Goal: Task Accomplishment & Management: Manage account settings

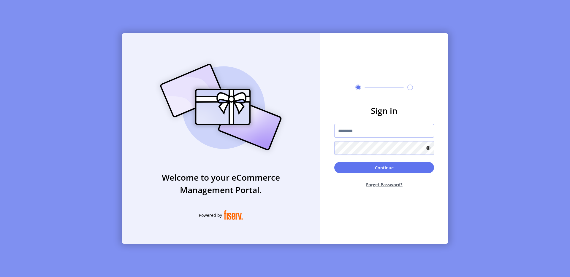
click at [351, 125] on input "text" at bounding box center [384, 131] width 100 height 14
type input "**********"
click at [419, 171] on button "Continue" at bounding box center [384, 167] width 100 height 11
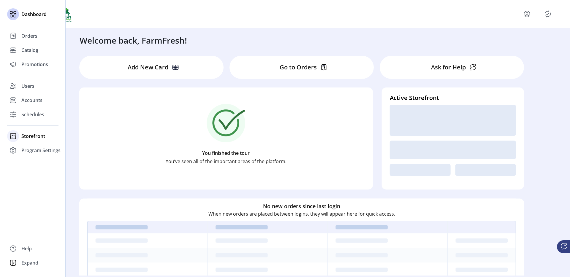
click at [33, 131] on div "Storefront" at bounding box center [32, 136] width 51 height 14
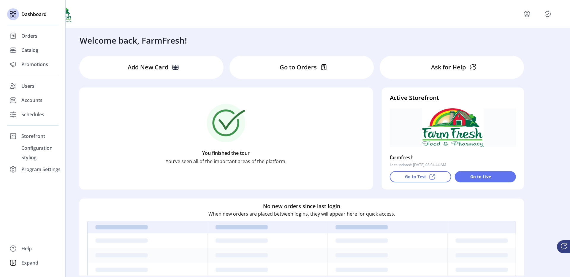
click at [36, 122] on div "Dashboard Orders Catalog Promotions Users Accounts Schedules Storefront Configu…" at bounding box center [32, 91] width 51 height 169
click at [40, 114] on span "Schedules" at bounding box center [32, 114] width 23 height 7
click at [38, 133] on span "Storefront" at bounding box center [33, 136] width 24 height 7
click at [40, 114] on span "Schedules" at bounding box center [32, 114] width 23 height 7
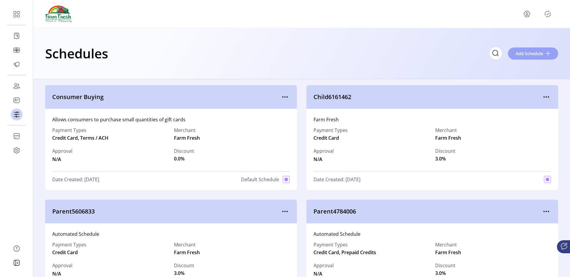
click at [518, 52] on span "Add Schedule" at bounding box center [529, 53] width 28 height 6
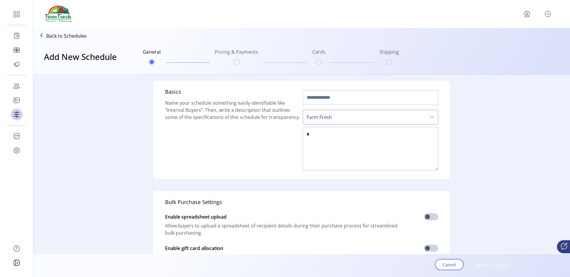
click at [315, 101] on input "text" at bounding box center [370, 97] width 135 height 15
type input "****"
click at [323, 153] on textarea at bounding box center [370, 148] width 135 height 43
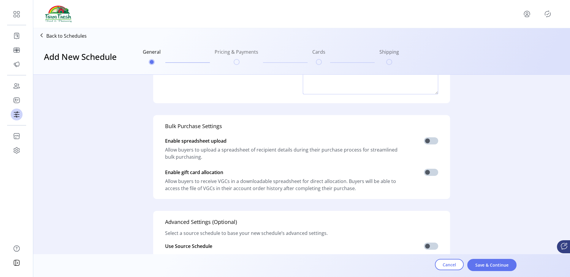
scroll to position [96, 0]
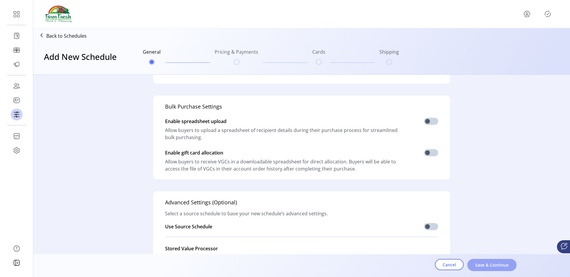
type textarea "***"
click at [476, 262] on span "Save & Continue" at bounding box center [492, 265] width 34 height 6
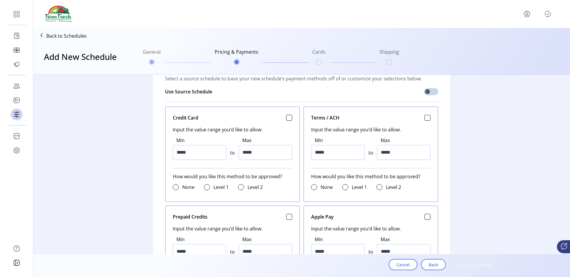
scroll to position [228, 0]
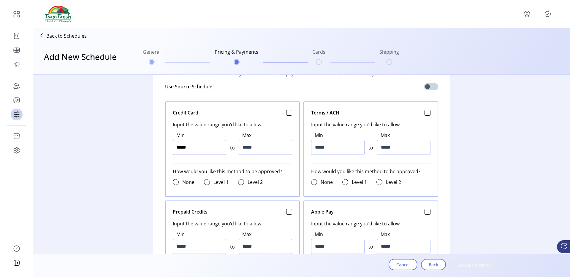
click at [201, 149] on input "*****" at bounding box center [199, 147] width 53 height 15
type input "*****"
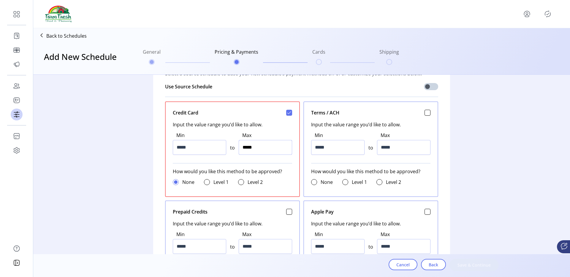
click at [238, 149] on input "*****" at bounding box center [264, 147] width 53 height 15
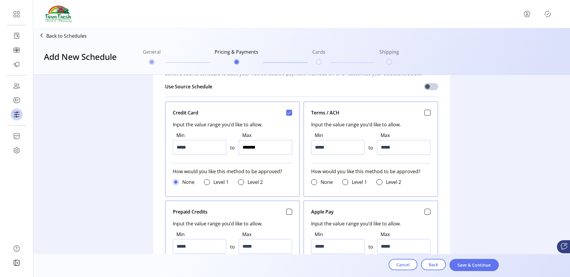
type input "*********"
click at [457, 262] on span "Save & Continue" at bounding box center [474, 265] width 34 height 6
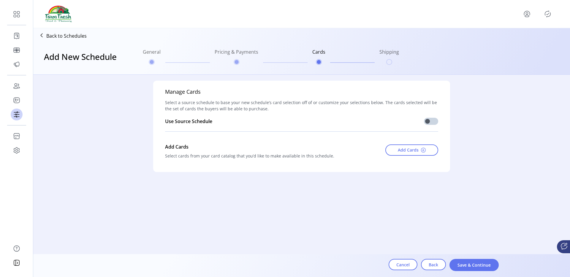
click at [429, 126] on p-inputswitch at bounding box center [431, 122] width 14 height 9
click at [428, 120] on span at bounding box center [431, 121] width 14 height 7
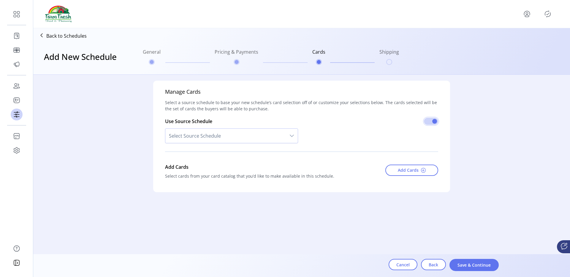
click at [239, 131] on span "Select Source Schedule" at bounding box center [225, 136] width 120 height 14
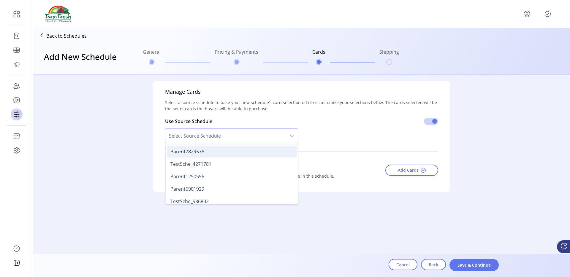
click at [216, 157] on li "Parent7829576" at bounding box center [232, 152] width 130 height 12
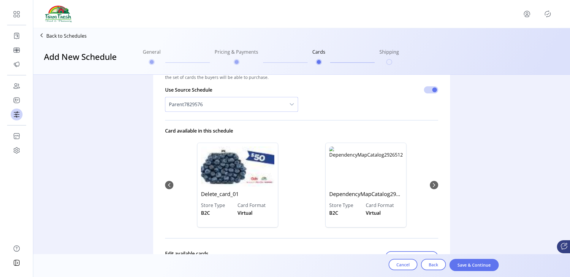
scroll to position [35, 0]
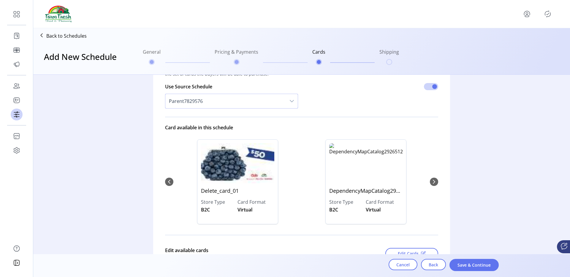
click at [233, 102] on span "Parent7829576" at bounding box center [225, 101] width 120 height 14
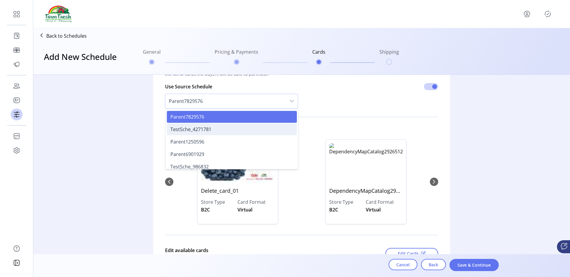
click at [193, 131] on span "TestSche_4271781" at bounding box center [190, 129] width 41 height 7
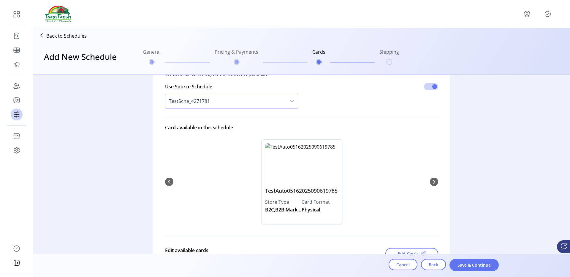
click at [228, 101] on span "TestSche_4271781" at bounding box center [225, 101] width 120 height 14
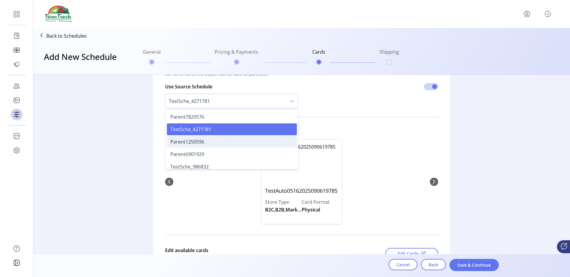
click at [194, 143] on span "Parent1250596" at bounding box center [187, 142] width 34 height 7
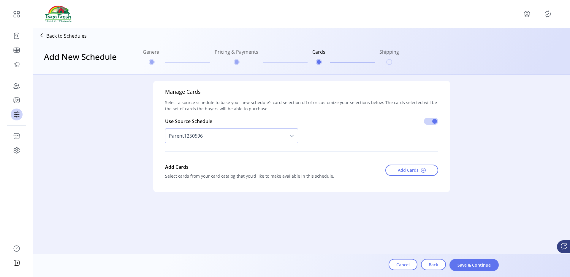
click at [204, 136] on span "Parent1250596" at bounding box center [225, 136] width 120 height 14
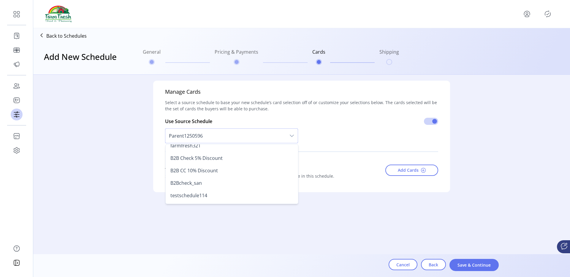
scroll to position [628, 0]
click at [203, 196] on span "Consumer Buying" at bounding box center [190, 196] width 40 height 7
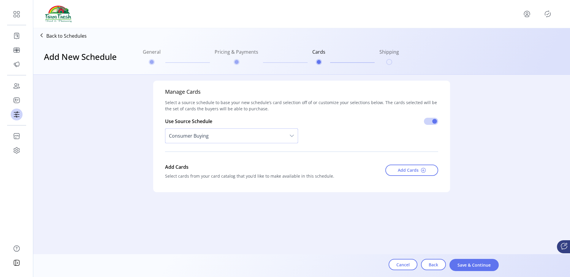
click at [209, 141] on span "Consumer Buying" at bounding box center [225, 136] width 120 height 14
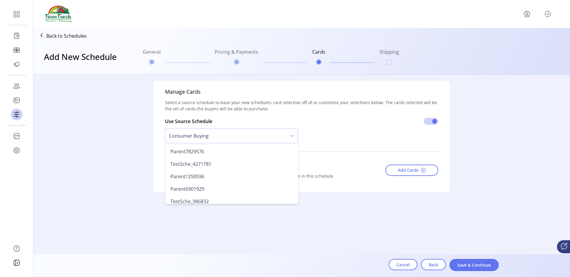
scroll to position [626, 0]
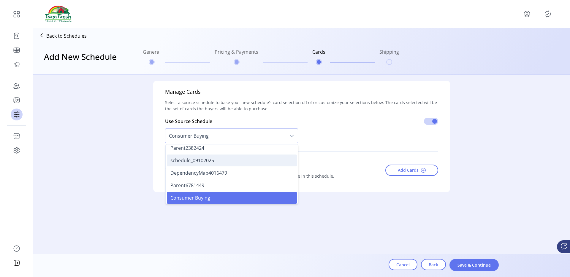
click at [195, 158] on span "schedule_09102025" at bounding box center [192, 160] width 44 height 7
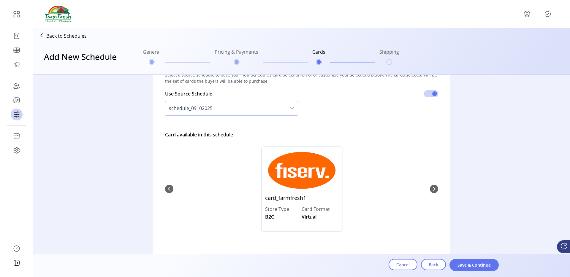
scroll to position [28, 0]
click at [213, 109] on span "schedule_09102025" at bounding box center [225, 109] width 120 height 14
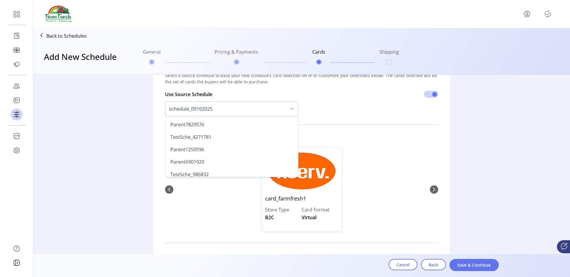
scroll to position [589, 0]
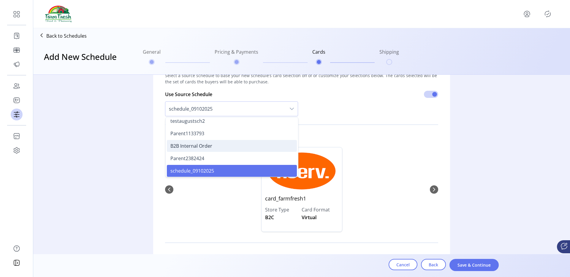
click at [200, 147] on span "B2B Internal Order" at bounding box center [191, 146] width 42 height 7
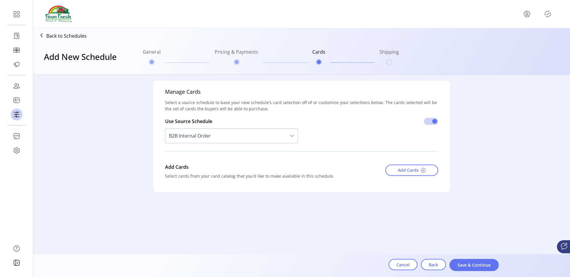
click at [217, 130] on span "B2B Internal Order" at bounding box center [225, 136] width 120 height 14
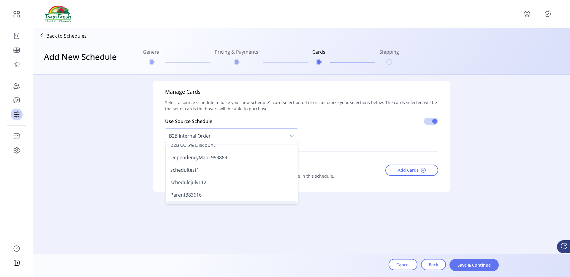
scroll to position [500, 0]
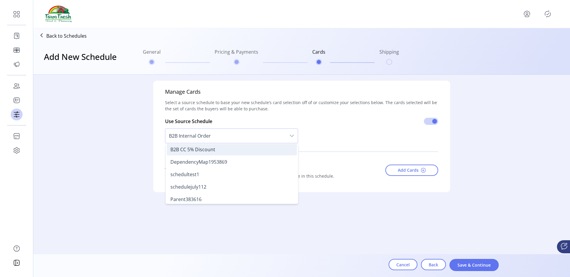
click at [194, 149] on span "B2B CC 5% Discount" at bounding box center [192, 149] width 45 height 7
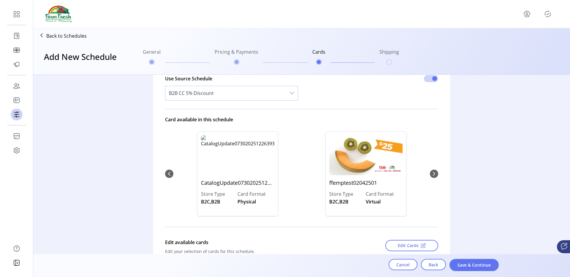
scroll to position [44, 0]
click at [202, 95] on span "B2B CC 5% Discount" at bounding box center [225, 93] width 120 height 14
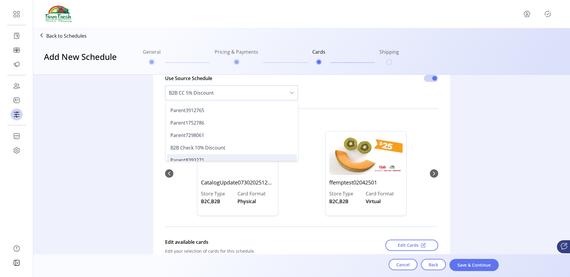
scroll to position [434, 0]
click at [190, 111] on span "Parent3912765" at bounding box center [187, 111] width 34 height 7
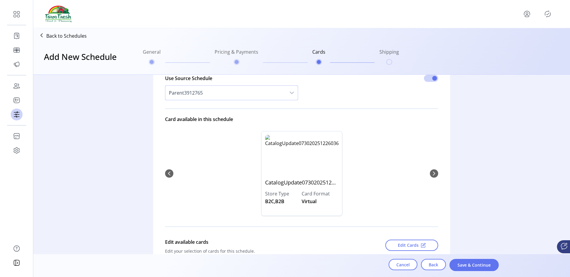
click at [195, 93] on span "Parent3912765" at bounding box center [225, 93] width 120 height 14
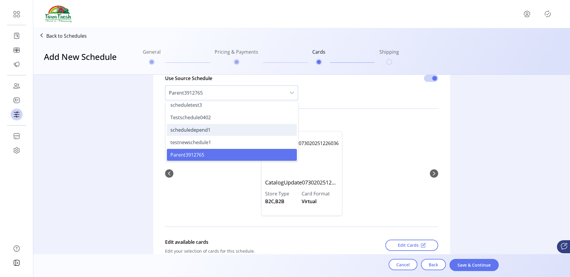
scroll to position [378, 0]
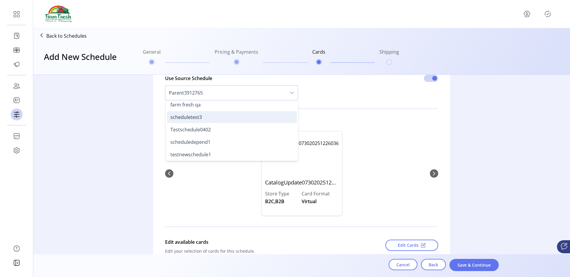
click at [193, 118] on span "scheduletest3" at bounding box center [185, 117] width 31 height 7
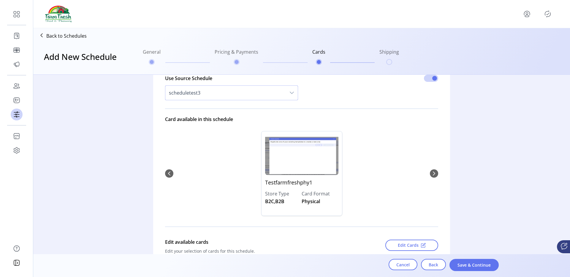
click at [208, 93] on span "scheduletest3" at bounding box center [225, 93] width 120 height 14
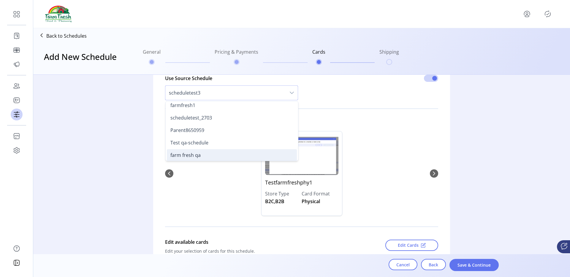
scroll to position [326, 0]
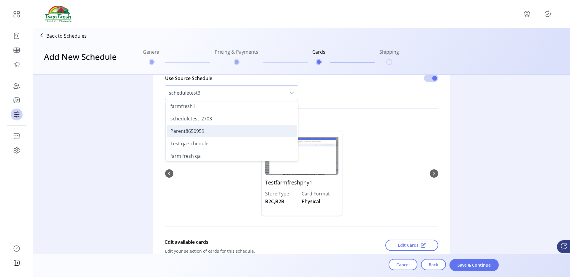
click at [187, 128] on span "Parent8650959" at bounding box center [187, 131] width 34 height 7
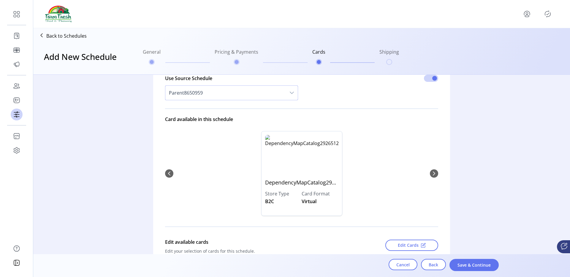
click at [194, 94] on span "Parent8650959" at bounding box center [225, 93] width 120 height 14
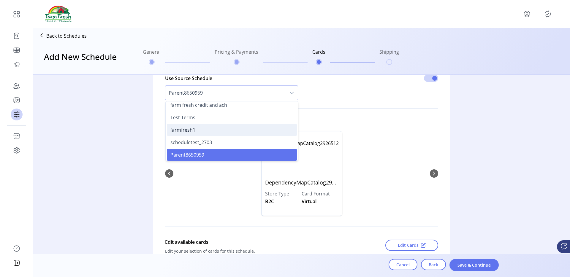
scroll to position [297, 0]
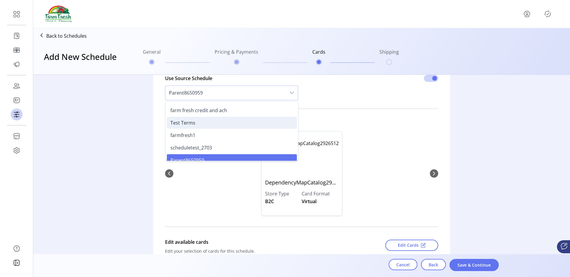
click at [192, 123] on span "Test Terms" at bounding box center [182, 123] width 25 height 7
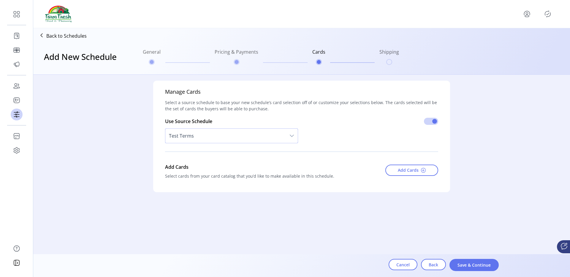
click at [187, 134] on span "Test Terms" at bounding box center [225, 136] width 120 height 14
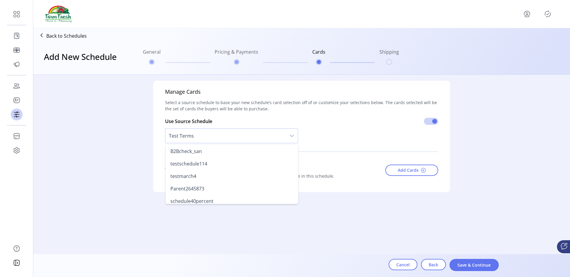
scroll to position [183, 0]
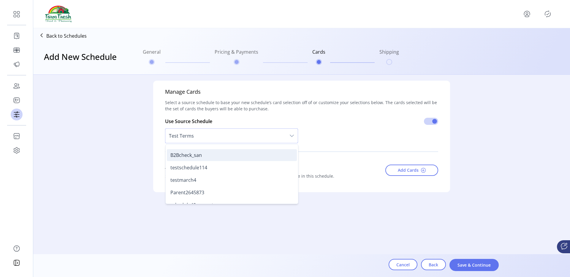
click at [193, 158] on span "B2Bcheck_san" at bounding box center [185, 155] width 31 height 7
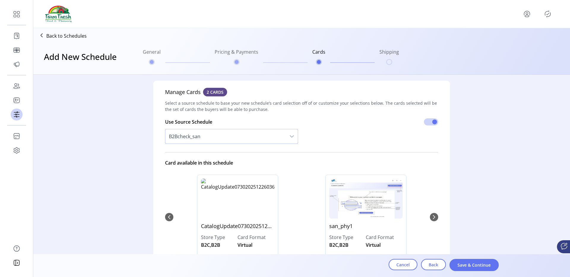
click at [202, 139] on span "B2Bcheck_san" at bounding box center [225, 136] width 120 height 14
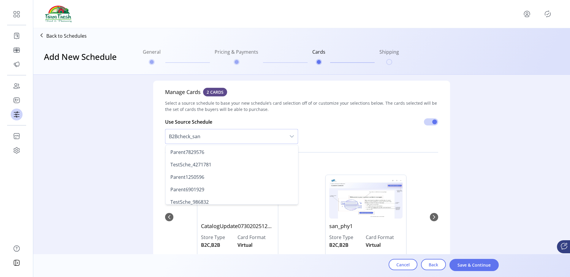
scroll to position [141, 0]
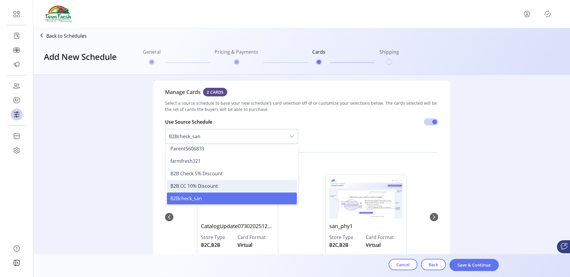
click at [189, 186] on span "B2B CC 10% Discount" at bounding box center [193, 186] width 47 height 7
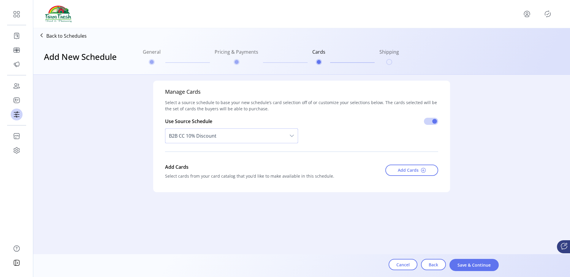
click at [217, 136] on span "B2B CC 10% Discount" at bounding box center [225, 136] width 120 height 14
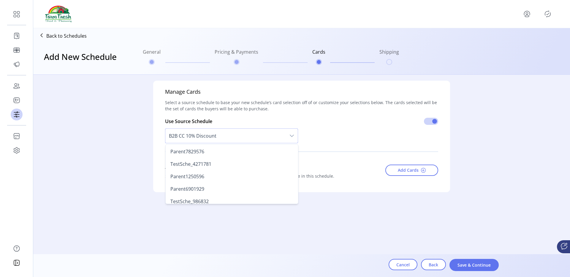
scroll to position [128, 0]
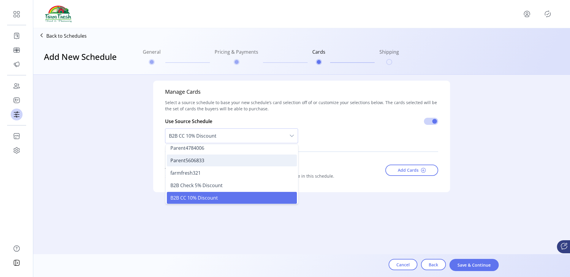
click at [193, 161] on span "Parent5606833" at bounding box center [187, 160] width 34 height 7
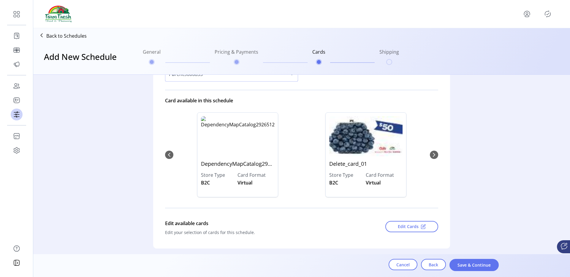
scroll to position [0, 0]
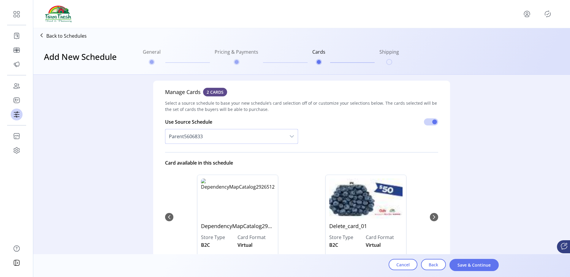
click at [185, 139] on span "Parent5606833" at bounding box center [225, 136] width 120 height 14
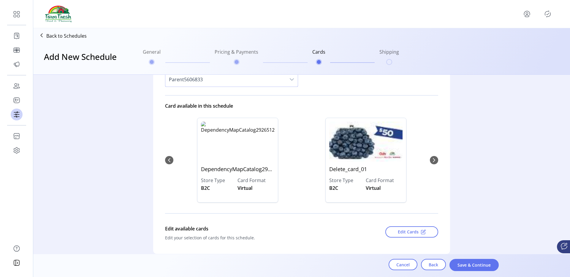
scroll to position [49, 0]
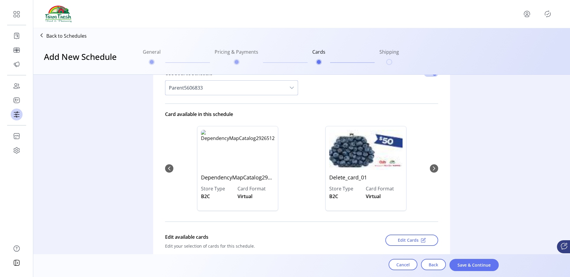
click at [220, 92] on span "Parent5606833" at bounding box center [225, 88] width 120 height 14
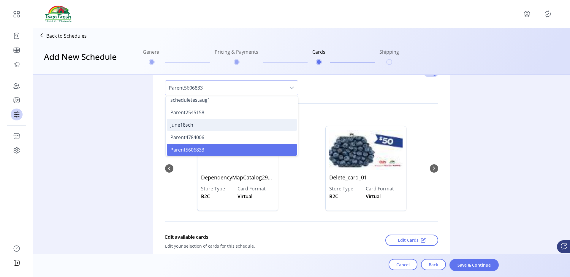
click at [185, 127] on span "june18sch" at bounding box center [181, 125] width 23 height 7
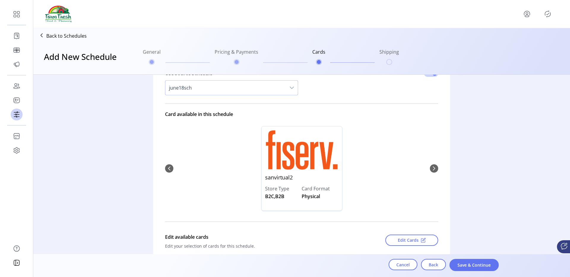
click at [224, 89] on span "june18sch" at bounding box center [225, 88] width 120 height 14
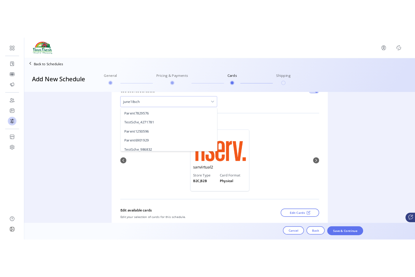
scroll to position [66, 0]
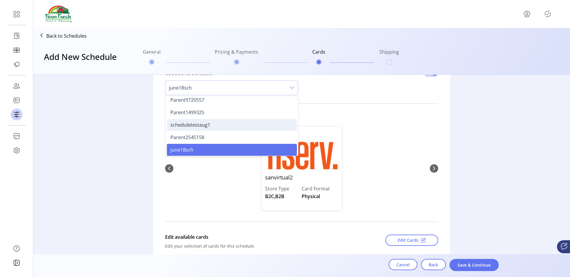
click at [198, 128] on span "scheduletestaug1" at bounding box center [190, 125] width 40 height 7
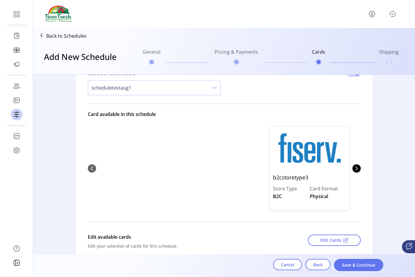
click at [170, 85] on span "scheduletestaug1" at bounding box center [148, 88] width 120 height 14
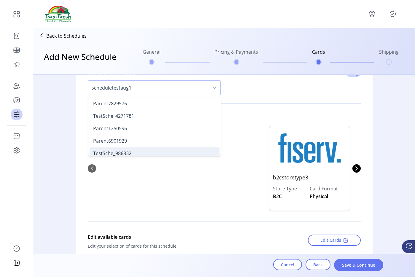
scroll to position [41, 0]
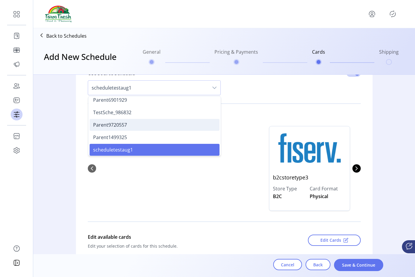
click at [127, 125] on li "Parent9720557" at bounding box center [155, 125] width 130 height 12
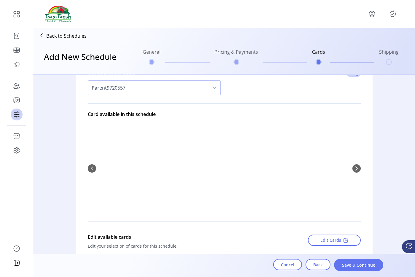
click at [131, 89] on span "Parent9720557" at bounding box center [148, 88] width 120 height 14
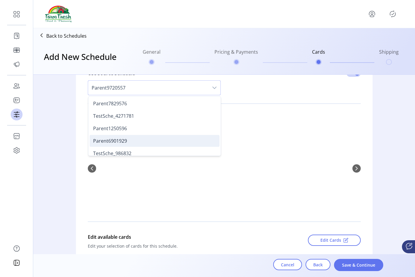
scroll to position [16, 0]
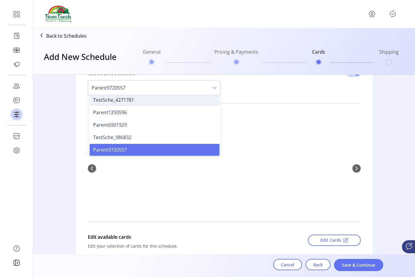
click at [133, 98] on li "TestSche_4271781" at bounding box center [155, 100] width 130 height 12
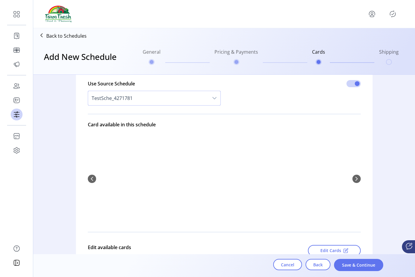
scroll to position [35, 0]
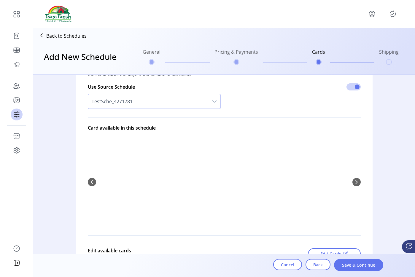
click at [131, 107] on span "TestSche_4271781" at bounding box center [148, 101] width 120 height 14
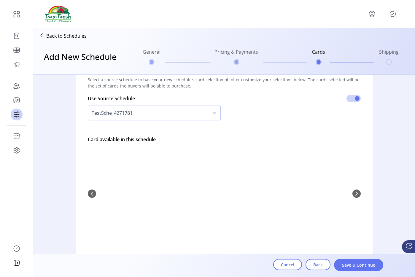
click at [131, 110] on span "TestSche_4271781" at bounding box center [148, 113] width 120 height 14
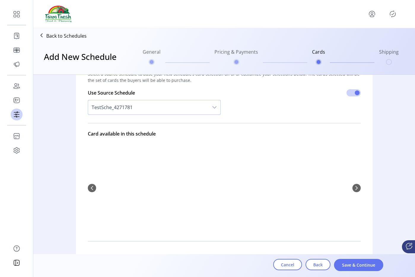
scroll to position [32, 0]
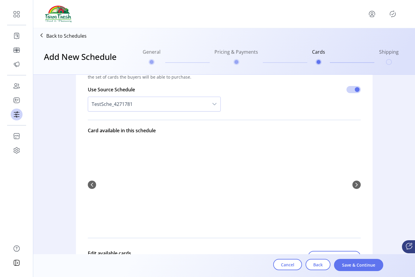
click at [153, 111] on div "TestSche_4271781" at bounding box center [154, 104] width 133 height 15
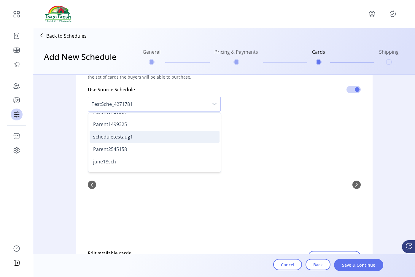
click at [130, 135] on span "scheduletestaug1" at bounding box center [113, 136] width 40 height 7
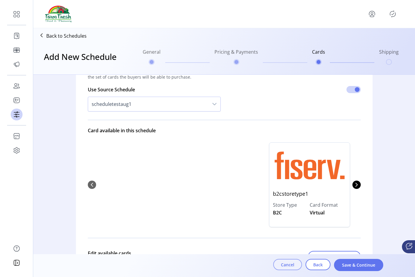
click at [289, 260] on button "Cancel" at bounding box center [287, 264] width 29 height 11
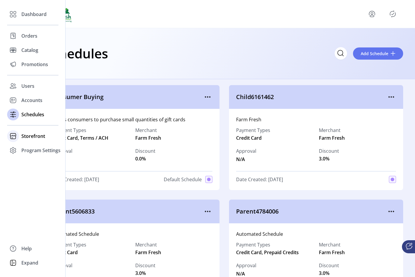
click at [23, 135] on span "Storefront" at bounding box center [33, 136] width 24 height 7
click at [37, 148] on span "Configuration" at bounding box center [36, 147] width 31 height 7
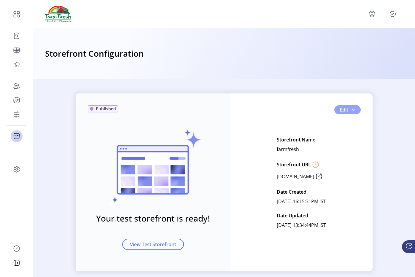
click at [354, 110] on button "Edit" at bounding box center [347, 109] width 26 height 9
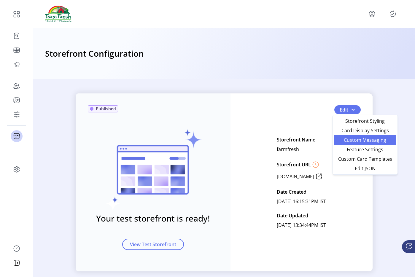
click at [347, 138] on span "Custom Messaging" at bounding box center [365, 140] width 55 height 5
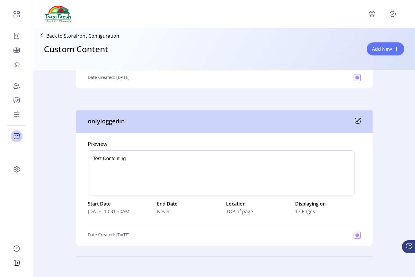
click at [360, 122] on div "onlyloggedin" at bounding box center [224, 121] width 297 height 23
click at [355, 122] on icon at bounding box center [358, 121] width 6 height 6
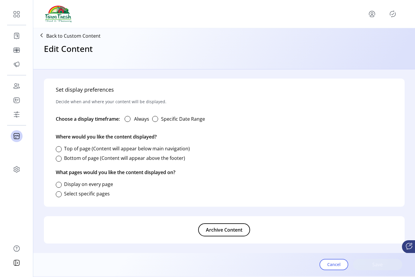
type input "**********"
click at [215, 235] on button "Archive Content" at bounding box center [224, 229] width 52 height 13
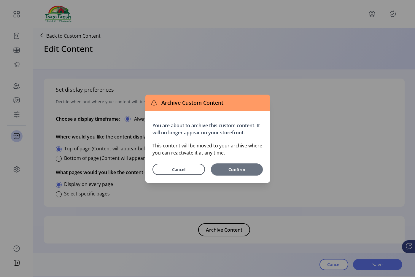
click at [235, 171] on span "Confirm" at bounding box center [237, 169] width 46 height 6
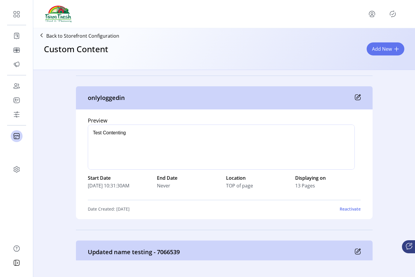
click at [395, 11] on icon "Publisher Panel" at bounding box center [392, 13] width 9 height 9
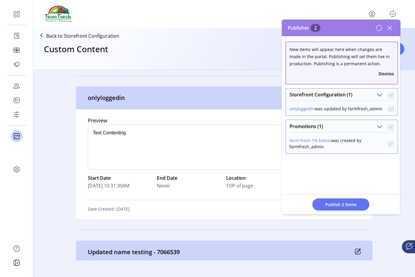
click at [389, 29] on icon at bounding box center [390, 28] width 4 height 4
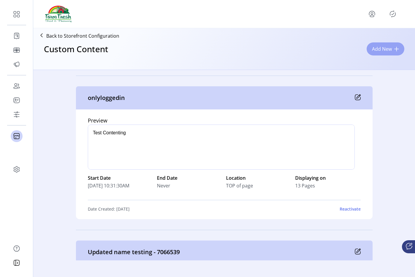
click at [380, 49] on span "Add New" at bounding box center [382, 48] width 20 height 7
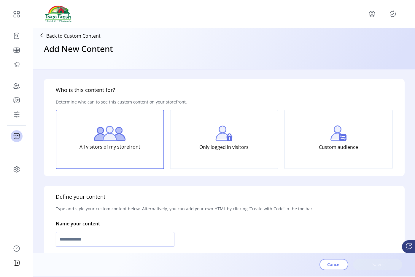
click at [327, 270] on button "Cancel" at bounding box center [333, 264] width 29 height 11
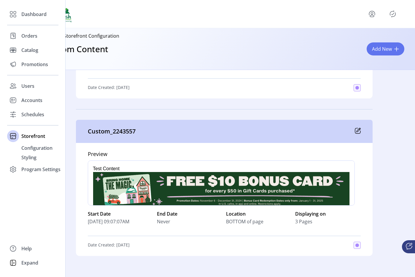
click at [14, 125] on div at bounding box center [32, 125] width 51 height 0
click at [18, 121] on div at bounding box center [13, 114] width 12 height 14
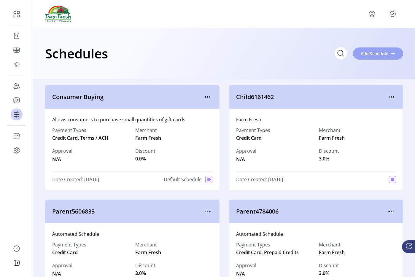
click at [369, 51] on span "Add Schedule" at bounding box center [375, 53] width 28 height 6
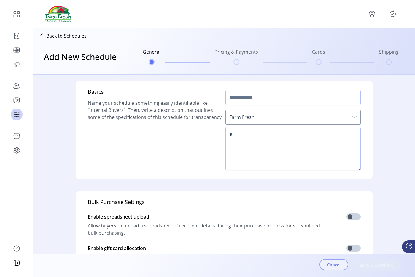
click at [335, 265] on span "Cancel" at bounding box center [333, 265] width 13 height 6
